Goal: Find contact information: Find contact information

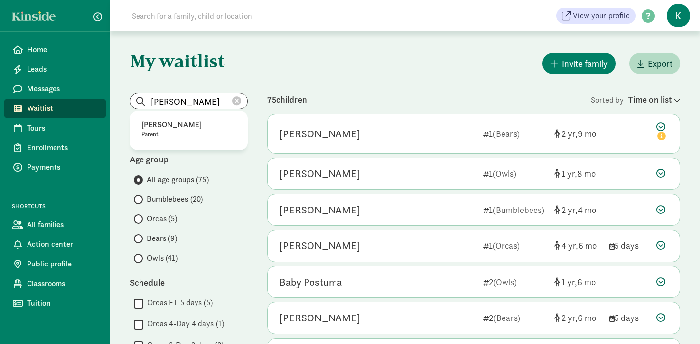
click at [195, 123] on p "[PERSON_NAME]" at bounding box center [188, 125] width 94 height 12
type input "[PERSON_NAME]"
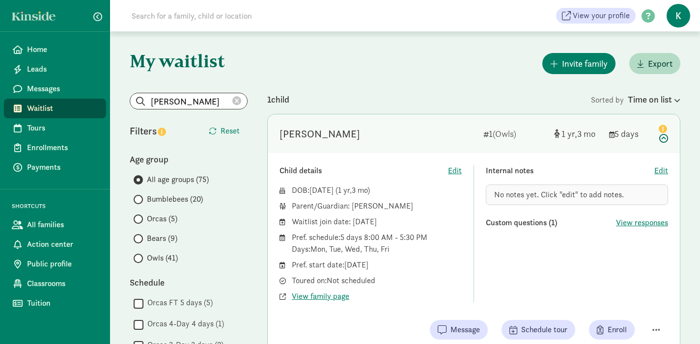
scroll to position [13, 0]
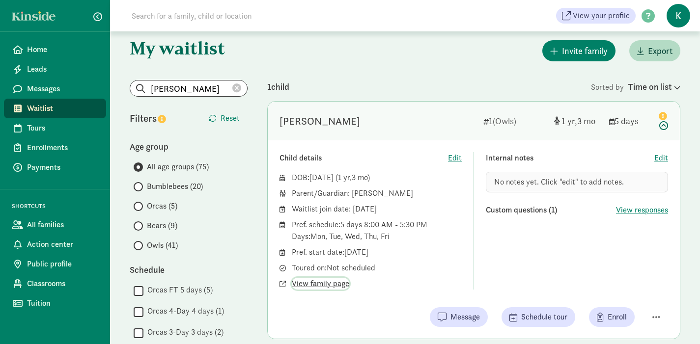
click at [329, 285] on span "View family page" at bounding box center [320, 284] width 57 height 12
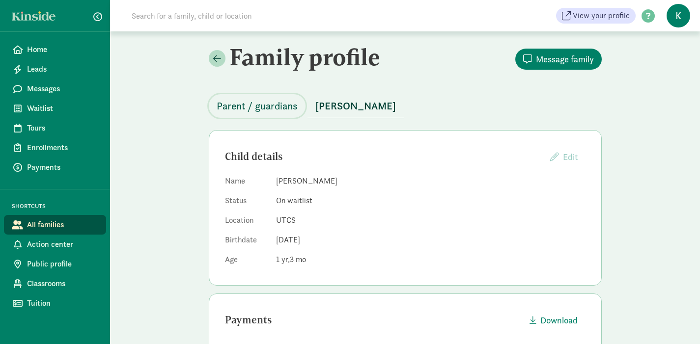
click at [267, 109] on span "Parent / guardians" at bounding box center [257, 106] width 81 height 16
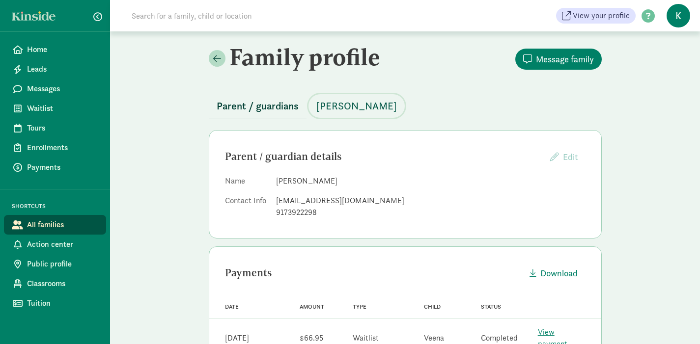
click at [333, 109] on span "[PERSON_NAME]" at bounding box center [356, 106] width 81 height 16
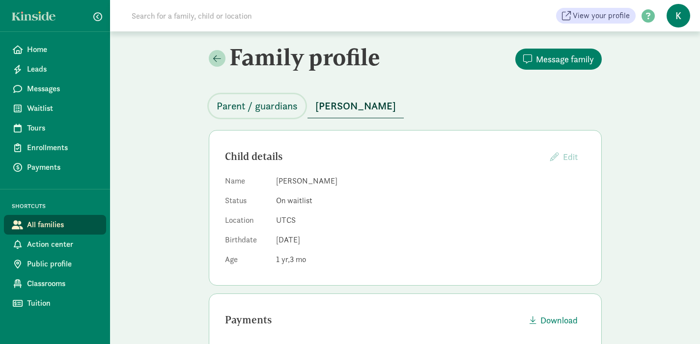
click at [250, 107] on span "Parent / guardians" at bounding box center [257, 106] width 81 height 16
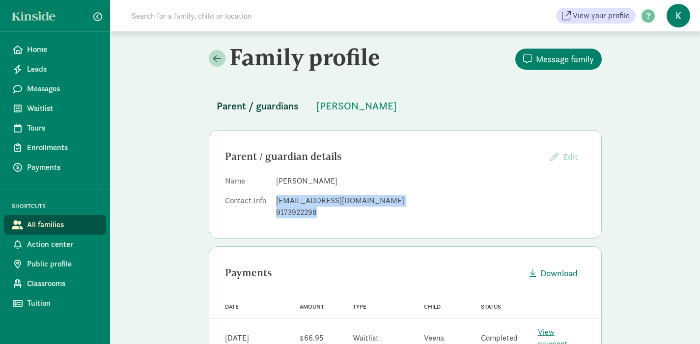
drag, startPoint x: 320, startPoint y: 215, endPoint x: 269, endPoint y: 210, distance: 50.8
click at [269, 210] on dl "Name Manisha Velugoti Contact Info liveitup6789@gmail.com 9173922298" at bounding box center [405, 198] width 360 height 47
click at [295, 217] on div "9173922298" at bounding box center [430, 213] width 309 height 12
drag, startPoint x: 319, startPoint y: 213, endPoint x: 274, endPoint y: 211, distance: 44.2
click at [274, 211] on dl "Name Manisha Velugoti Contact Info liveitup6789@gmail.com 9173922298" at bounding box center [405, 198] width 360 height 47
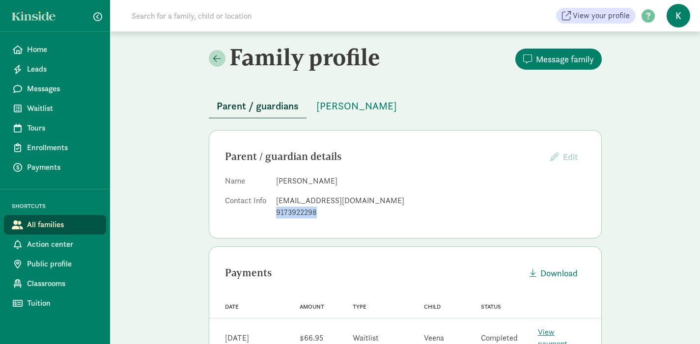
copy div "9173922298"
